Goal: Information Seeking & Learning: Learn about a topic

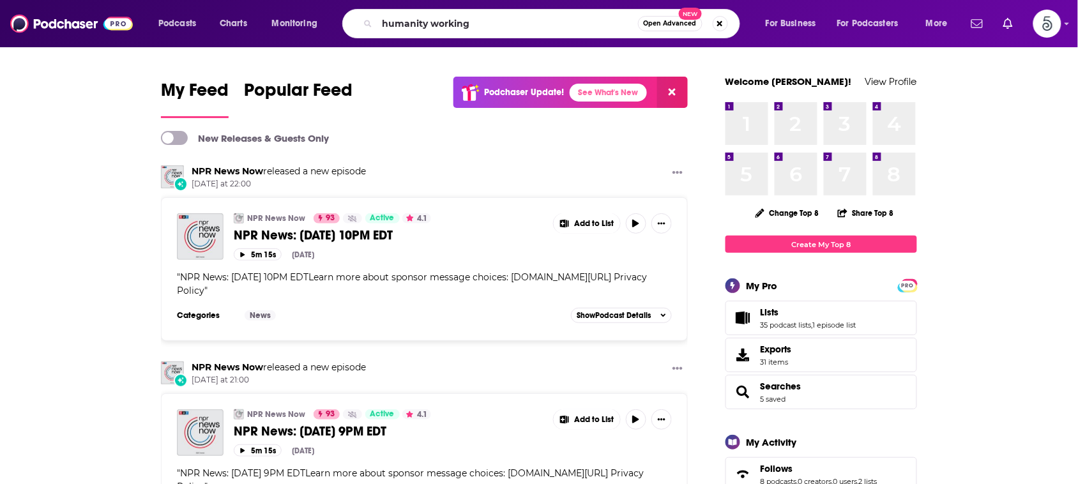
type input "humanity working"
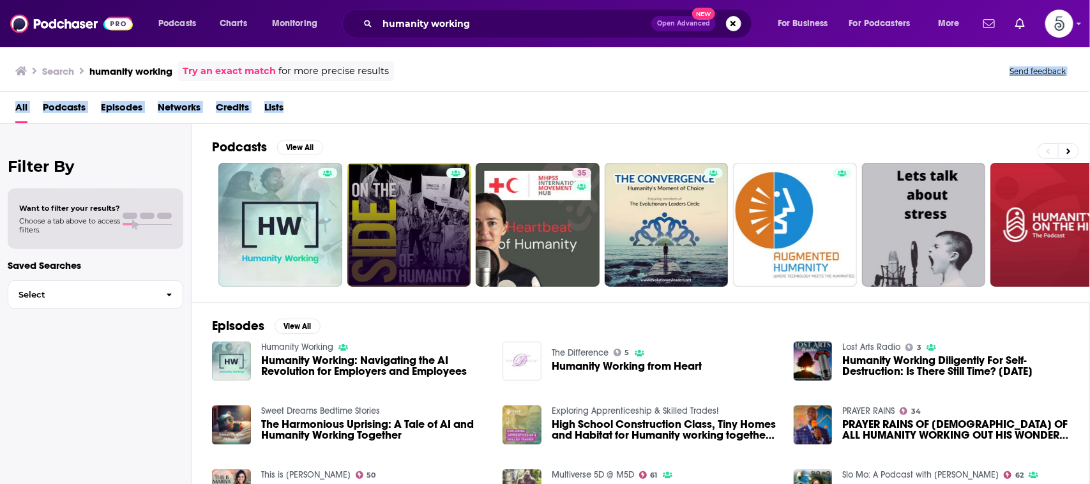
drag, startPoint x: 457, startPoint y: 79, endPoint x: 400, endPoint y: 169, distance: 107.1
click at [410, 146] on div "Search humanity working Try an exact match for more precise results Send feedba…" at bounding box center [545, 265] width 1090 height 438
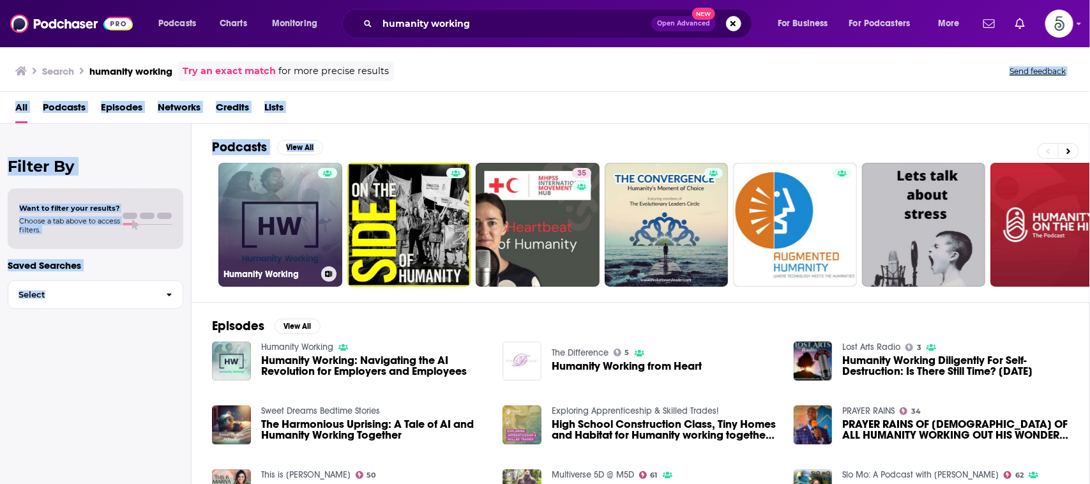
click at [309, 203] on link "Humanity Working" at bounding box center [280, 225] width 124 height 124
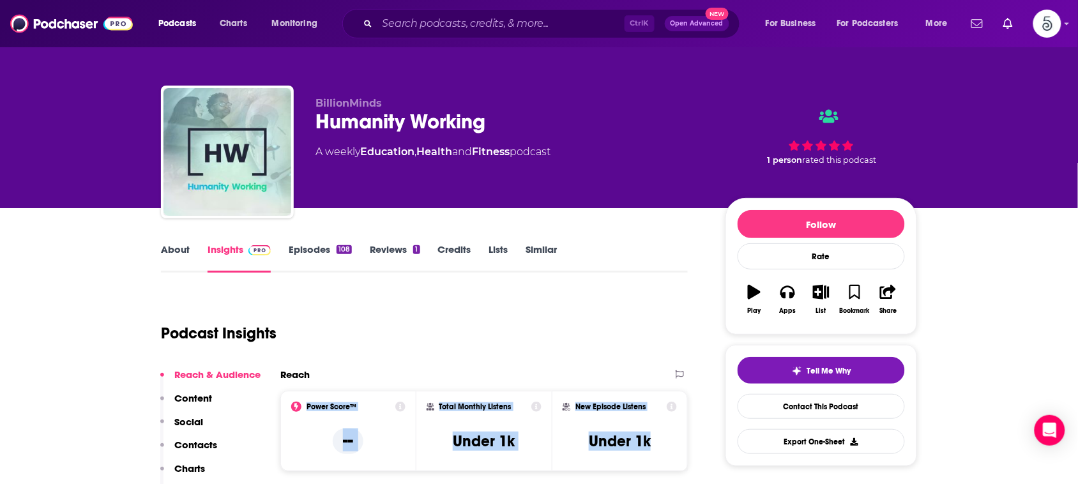
drag, startPoint x: 662, startPoint y: 441, endPoint x: 302, endPoint y: 400, distance: 362.0
click at [302, 400] on div "Power Score™ -- Total Monthly Listens Under 1k New Episode Listens Under 1k" at bounding box center [484, 431] width 408 height 80
copy div "Power Score™ -- Total Monthly Listens Under 1k New Episode Listens Under 1k"
